Goal: Complete application form

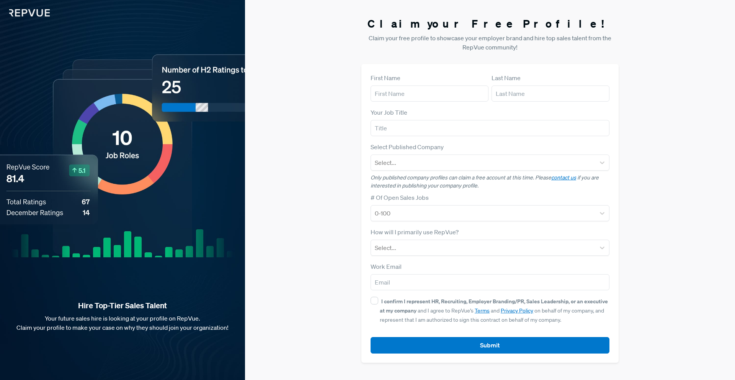
click at [436, 95] on input "text" at bounding box center [430, 93] width 118 height 16
type input "[PERSON_NAME]"
type input "Peckmann"
type input "[EMAIL_ADDRESS][PERSON_NAME][DOMAIN_NAME]"
click at [437, 123] on input "text" at bounding box center [490, 128] width 239 height 16
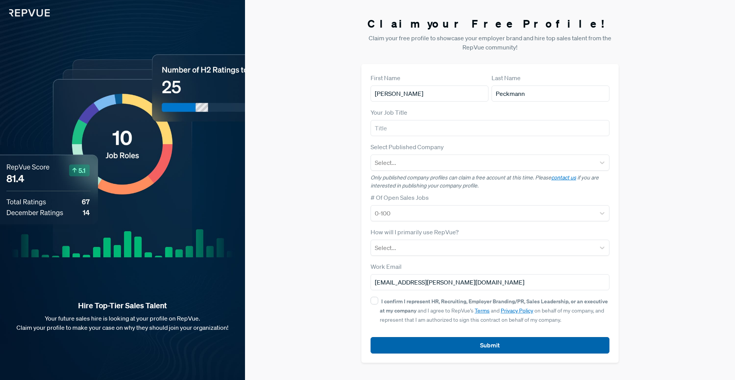
click at [467, 343] on button "Submit" at bounding box center [490, 345] width 239 height 16
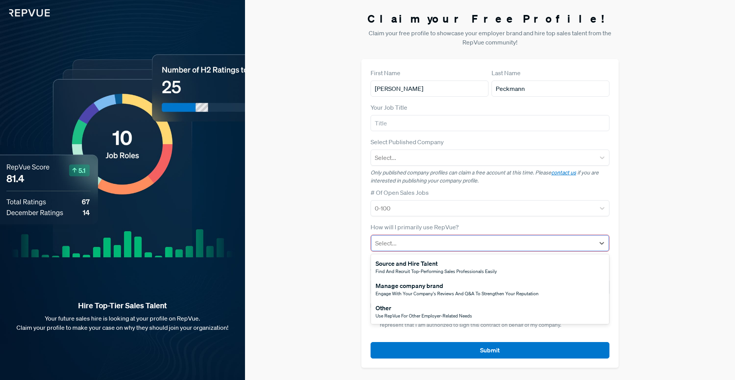
click at [416, 235] on div "Select..." at bounding box center [490, 243] width 238 height 16
click at [430, 270] on span "Find and recruit top-performing sales professionals easily" at bounding box center [436, 271] width 121 height 7
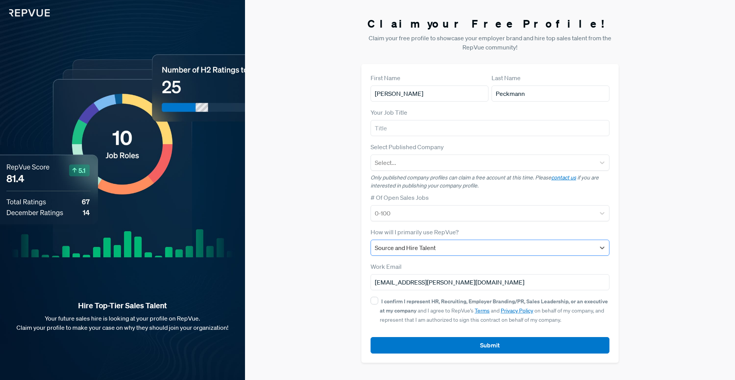
click at [413, 246] on div at bounding box center [483, 247] width 217 height 11
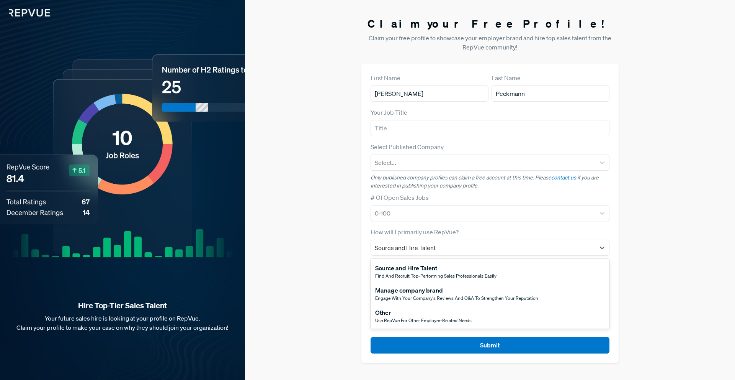
click at [417, 319] on span "Use RepVue for other employer-related needs" at bounding box center [423, 320] width 97 height 7
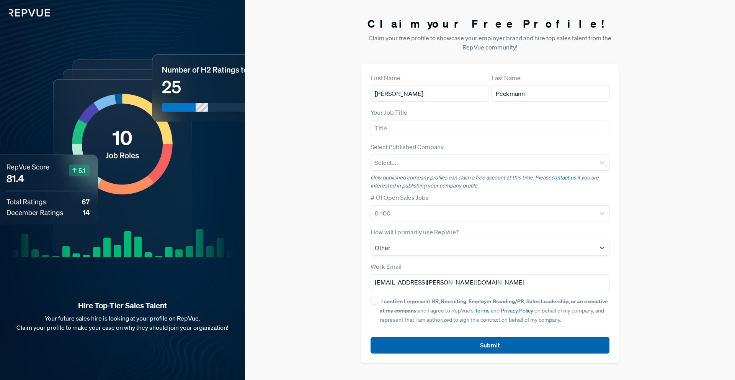
click at [419, 340] on button "Submit" at bounding box center [490, 345] width 239 height 16
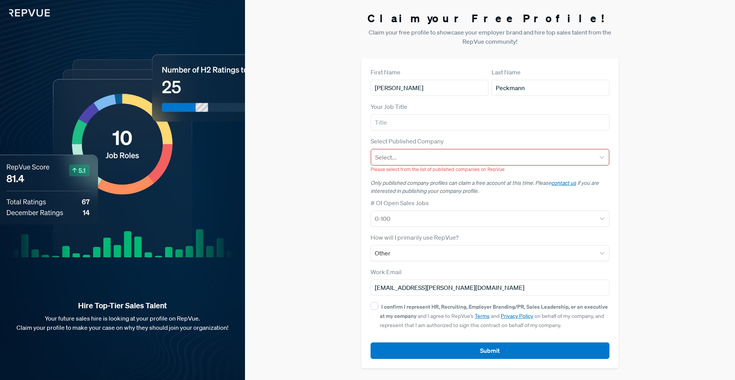
click at [393, 154] on div at bounding box center [483, 157] width 216 height 11
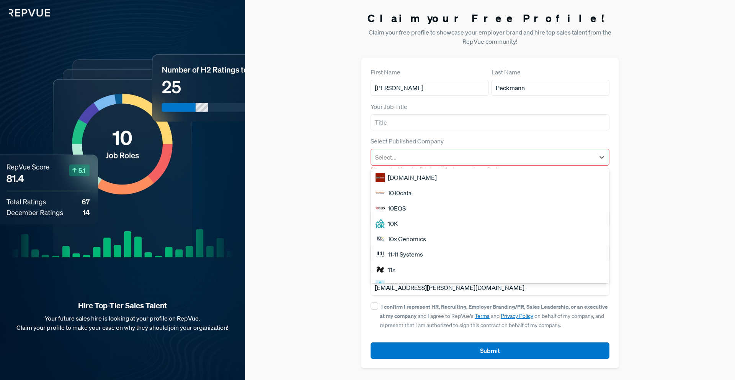
click at [417, 182] on div "[DOMAIN_NAME]" at bounding box center [490, 177] width 238 height 15
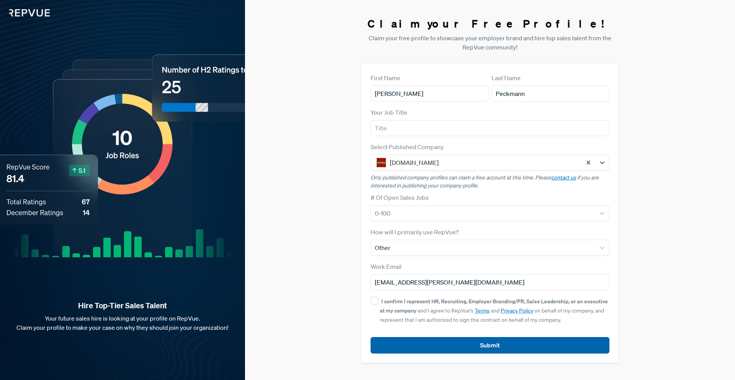
click at [427, 338] on button "Submit" at bounding box center [490, 345] width 239 height 16
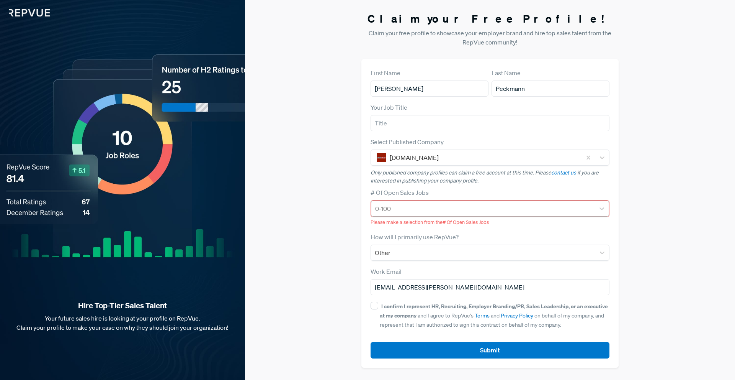
click at [414, 214] on div "0-100" at bounding box center [483, 208] width 224 height 14
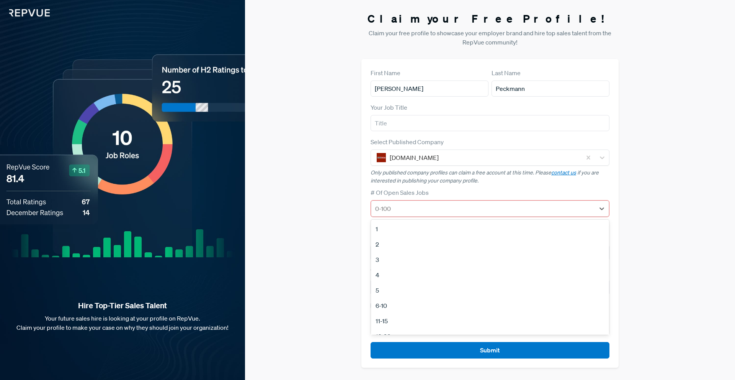
click at [412, 242] on div "2" at bounding box center [490, 243] width 238 height 15
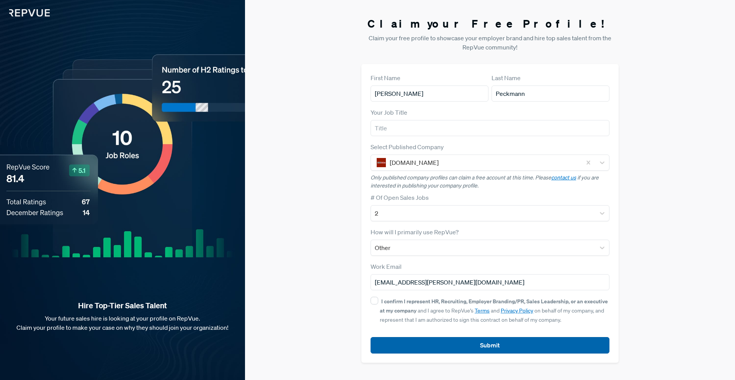
click at [425, 345] on button "Submit" at bounding box center [490, 345] width 239 height 16
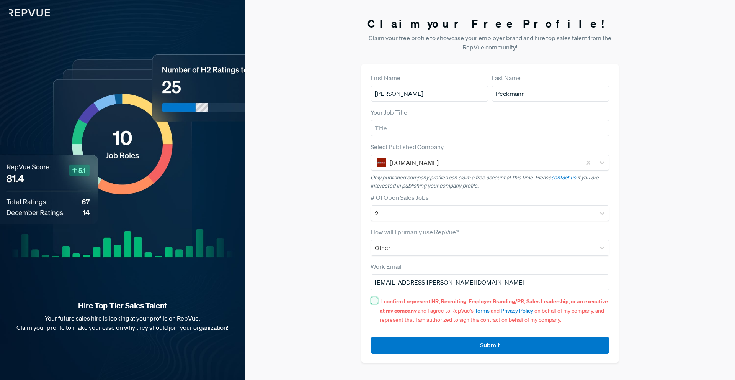
click at [373, 303] on input "I confirm I represent HR, Recruiting, Employer Branding/PR, Sales Leadership, o…" at bounding box center [375, 300] width 8 height 8
checkbox input "true"
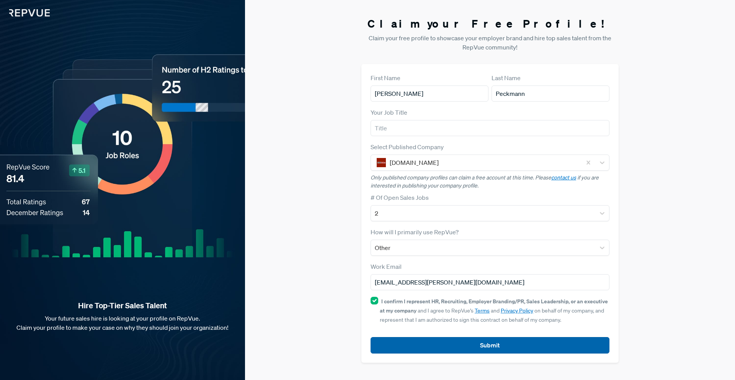
click at [401, 340] on button "Submit" at bounding box center [490, 345] width 239 height 16
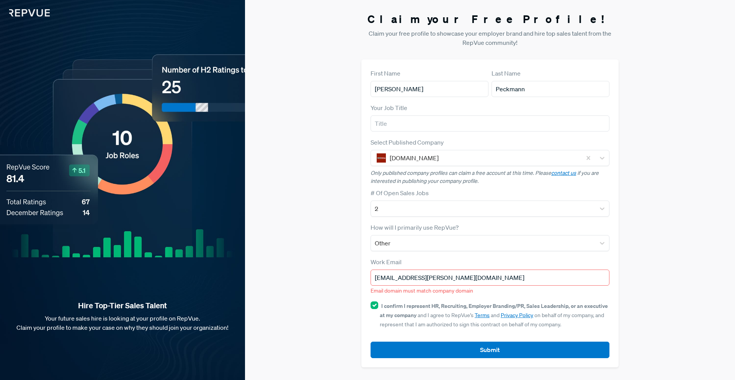
click at [399, 275] on input "[EMAIL_ADDRESS][PERSON_NAME][DOMAIN_NAME]" at bounding box center [490, 277] width 239 height 16
click at [600, 293] on div "Work Email [EMAIL_ADDRESS][PERSON_NAME][DOMAIN_NAME] Email domain must match co…" at bounding box center [490, 276] width 239 height 38
